Goal: Information Seeking & Learning: Learn about a topic

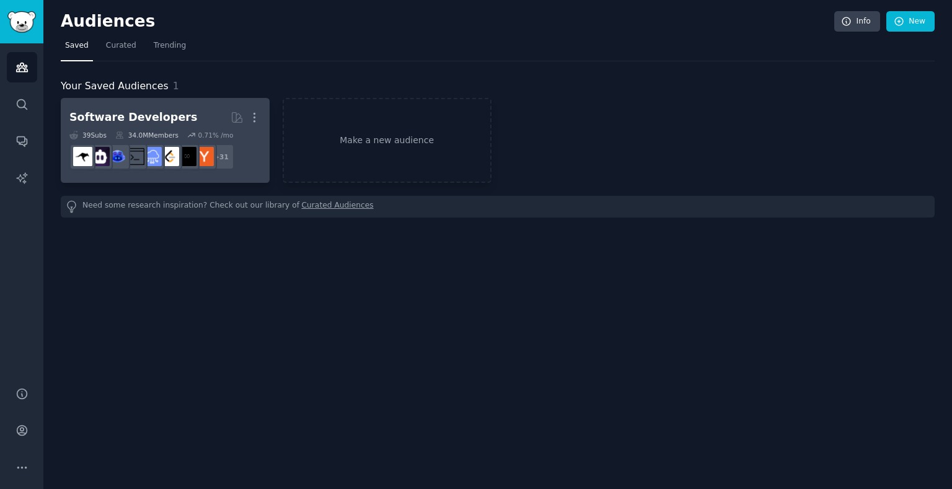
click at [255, 169] on dd "+ 31" at bounding box center [165, 156] width 192 height 35
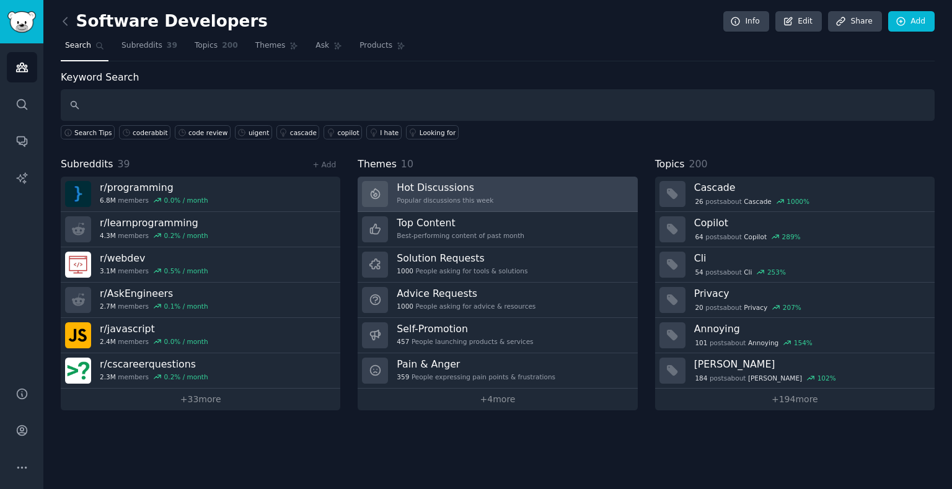
click at [424, 196] on div "Popular discussions this week" at bounding box center [445, 200] width 97 height 9
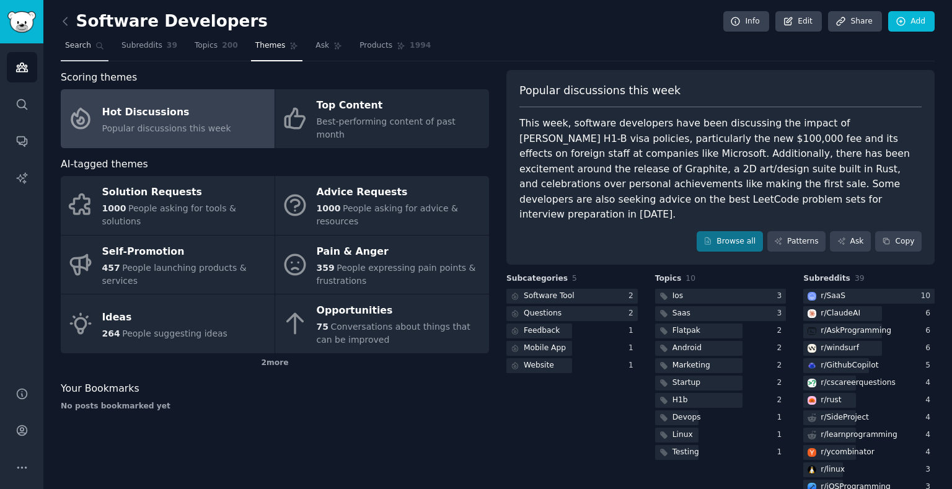
click at [87, 50] on span "Search" at bounding box center [78, 45] width 26 height 11
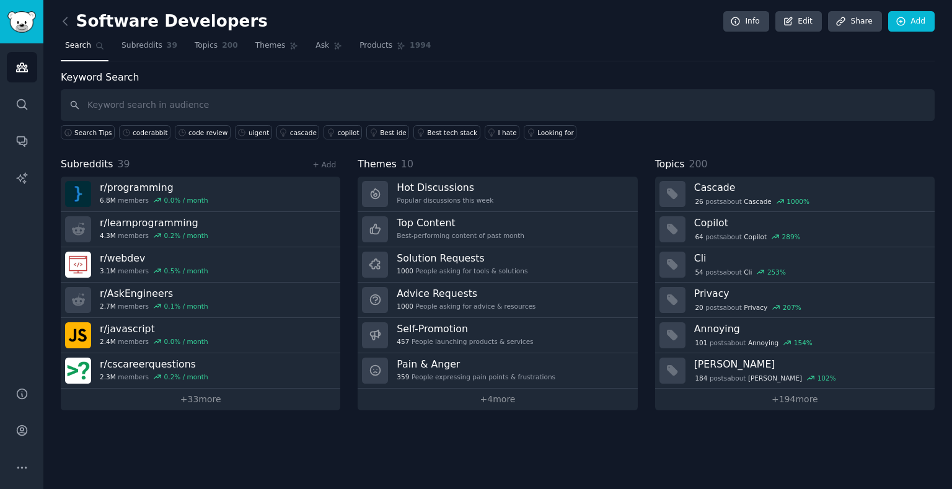
click at [223, 92] on input "text" at bounding box center [498, 105] width 874 height 32
type input "code review"
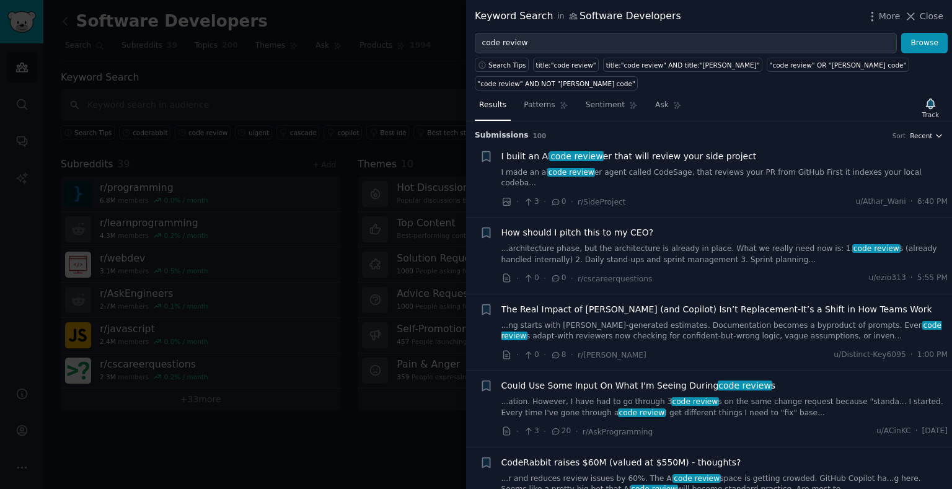
click at [924, 136] on span "Recent" at bounding box center [921, 135] width 22 height 9
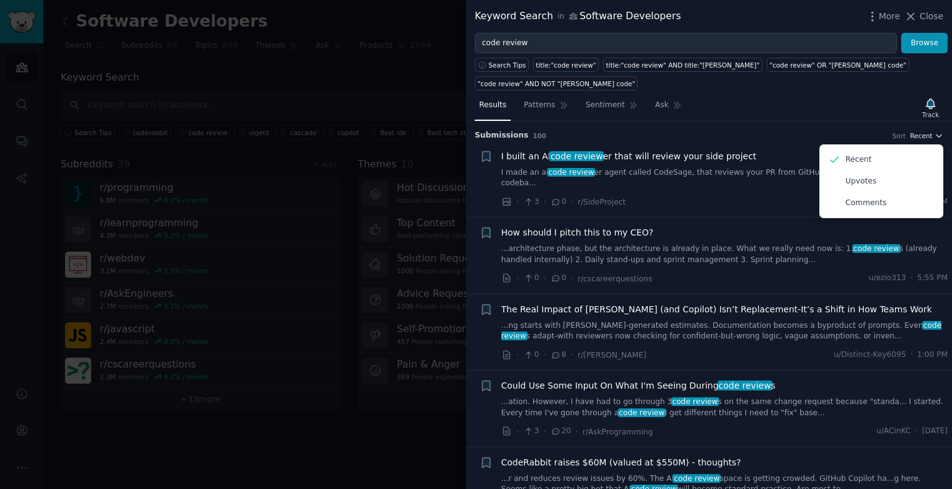
click at [924, 136] on span "Recent" at bounding box center [921, 135] width 22 height 9
